Goal: Task Accomplishment & Management: Manage account settings

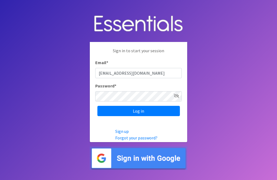
type input "[EMAIL_ADDRESS][DOMAIN_NAME]"
click at [139, 116] on input "Log in" at bounding box center [138, 111] width 83 height 10
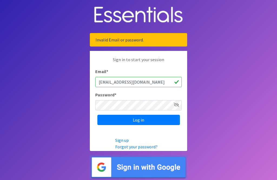
click at [178, 107] on icon at bounding box center [176, 105] width 5 height 4
click at [164, 125] on input "Log in" at bounding box center [138, 120] width 83 height 10
click at [163, 125] on input "Log in" at bounding box center [138, 120] width 83 height 10
